Goal: Check status: Check status

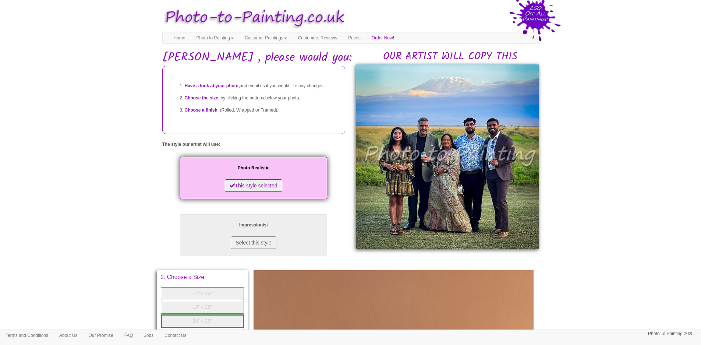
click at [472, 127] on img at bounding box center [447, 156] width 183 height 185
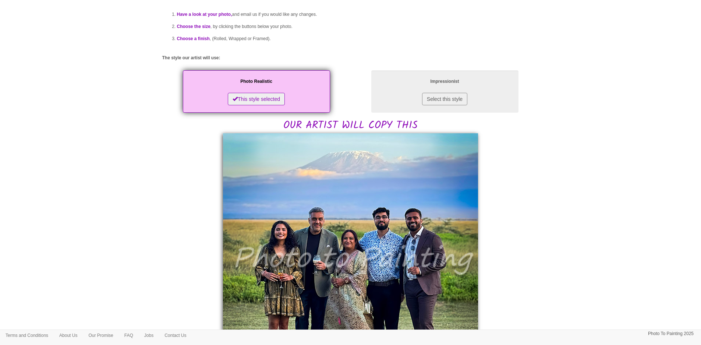
scroll to position [147, 0]
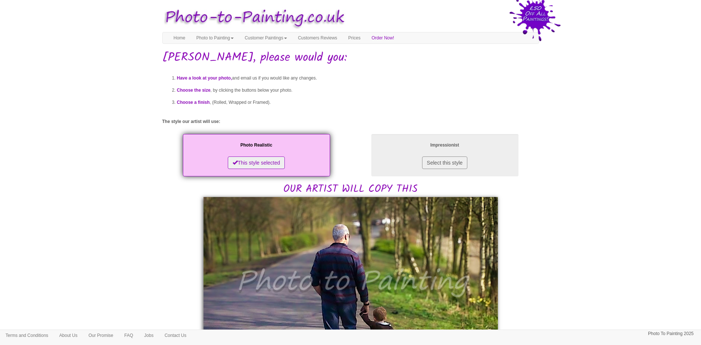
scroll to position [74, 0]
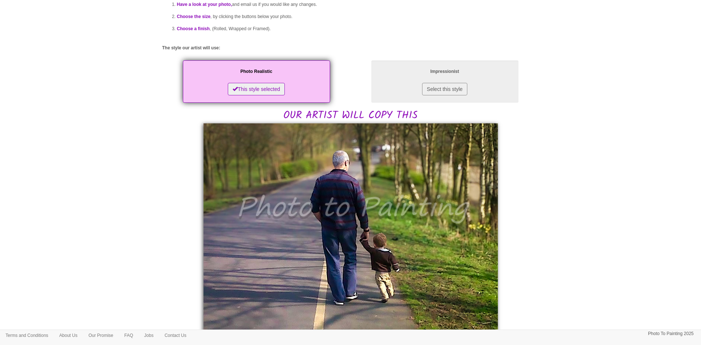
click at [548, 141] on body "Your painting - risk free Toggle navigation Menu Home Photo to Painting Photo t…" at bounding box center [350, 290] width 701 height 720
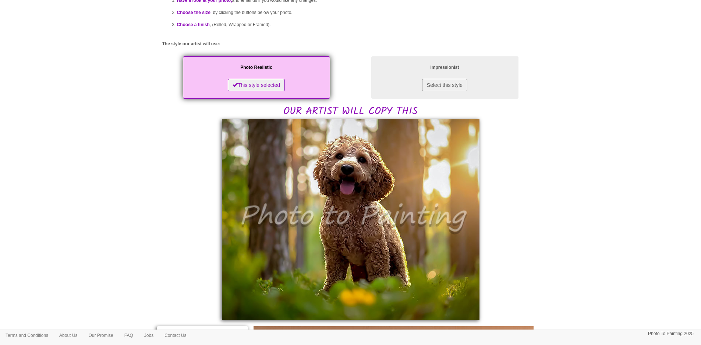
scroll to position [90, 0]
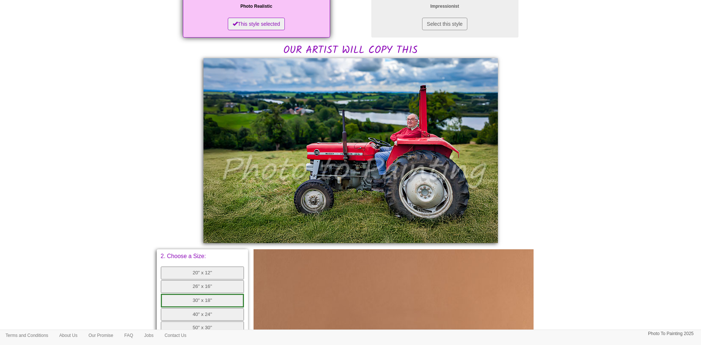
scroll to position [147, 0]
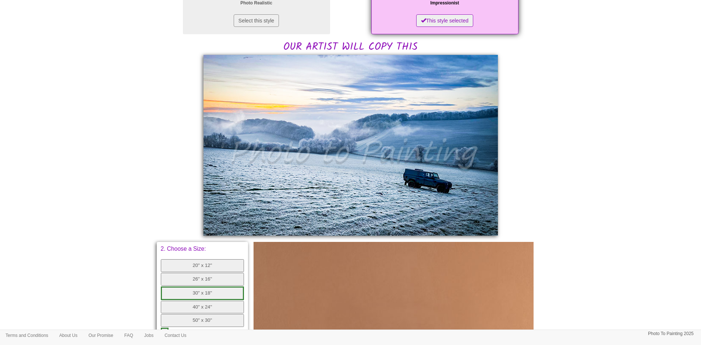
scroll to position [147, 0]
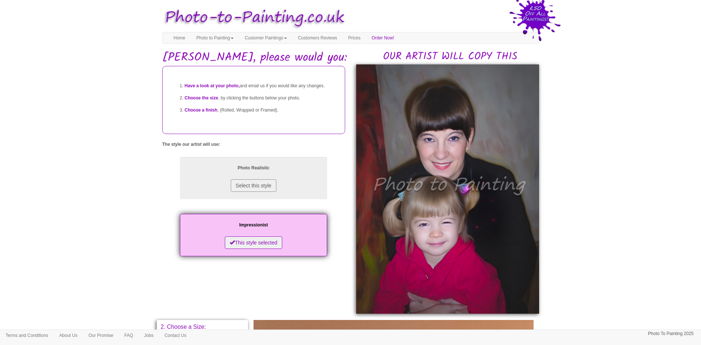
click at [581, 136] on body "Your painting - risk free Toggle navigation Menu Home Photo to Painting Photo t…" at bounding box center [350, 317] width 701 height 626
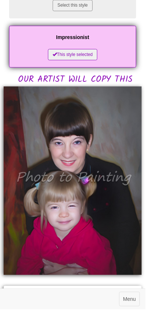
scroll to position [198, 0]
